Goal: Find specific page/section: Find specific page/section

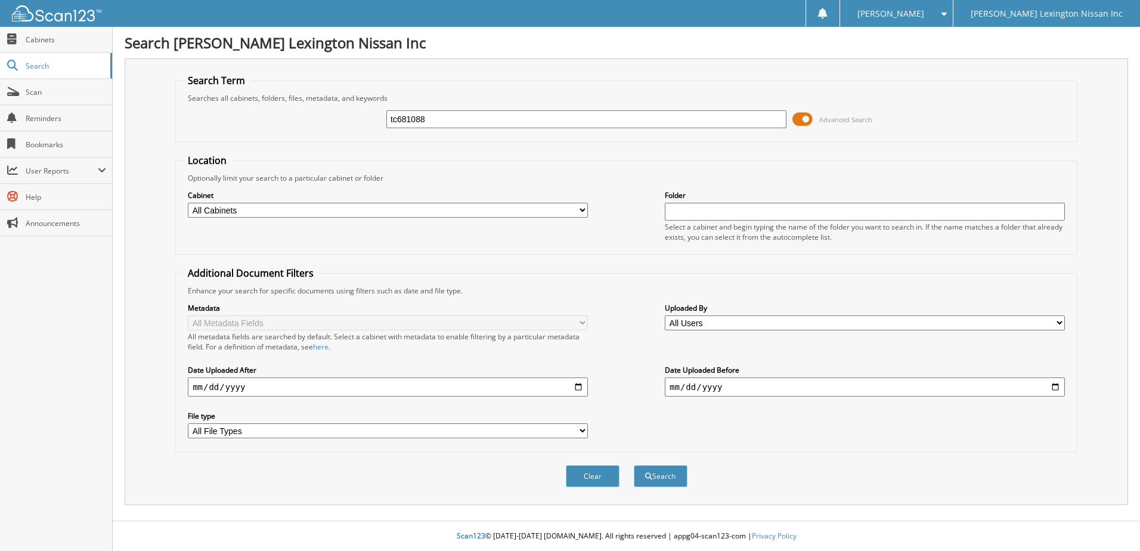
type input "tc681088"
click at [634, 465] on button "Search" at bounding box center [661, 476] width 54 height 22
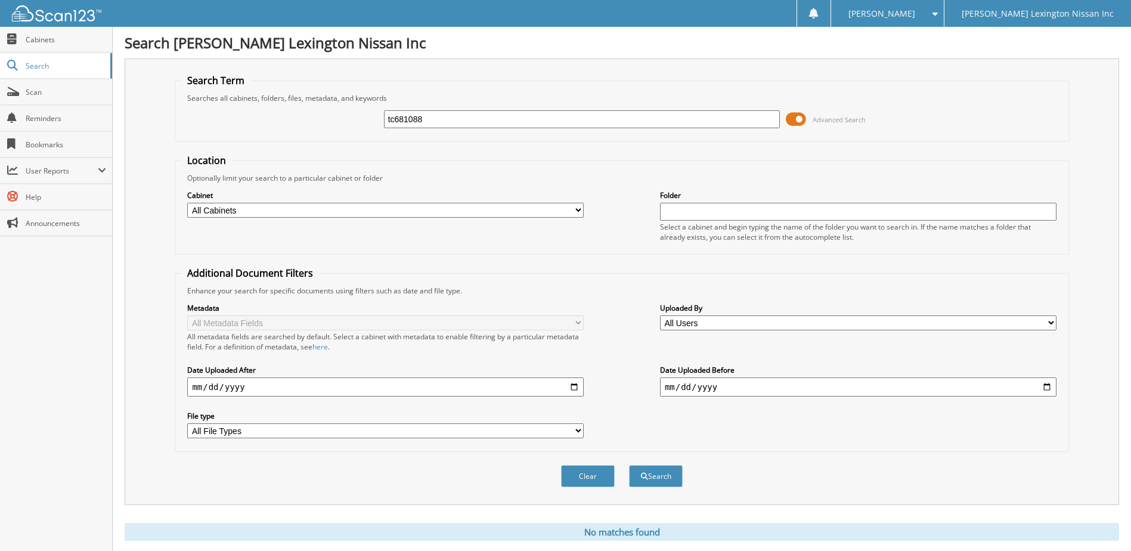
drag, startPoint x: 453, startPoint y: 120, endPoint x: 397, endPoint y: 132, distance: 57.4
click at [330, 134] on div "tc681088 Advanced Search" at bounding box center [621, 119] width 880 height 32
click at [43, 64] on span "Search" at bounding box center [65, 66] width 79 height 10
click at [42, 42] on span "Cabinets" at bounding box center [66, 40] width 80 height 10
